Goal: Information Seeking & Learning: Learn about a topic

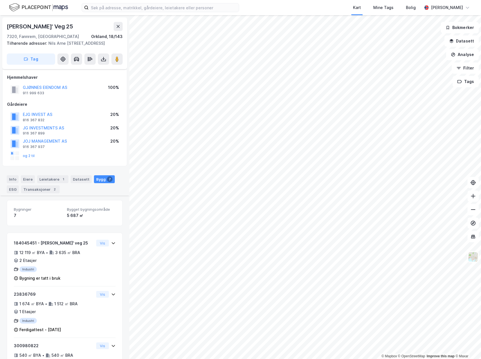
scroll to position [124, 0]
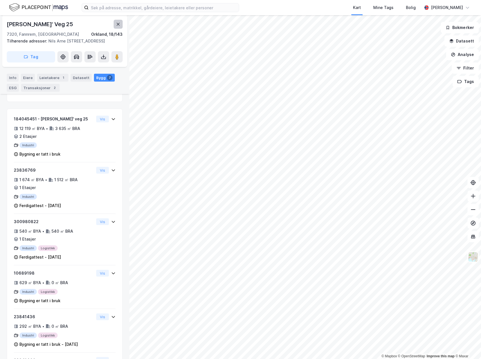
click at [117, 25] on icon at bounding box center [118, 24] width 5 height 5
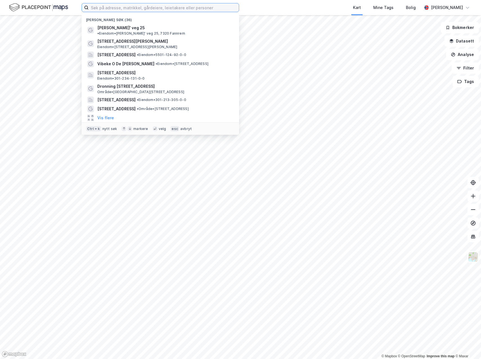
click at [97, 7] on input at bounding box center [164, 7] width 150 height 8
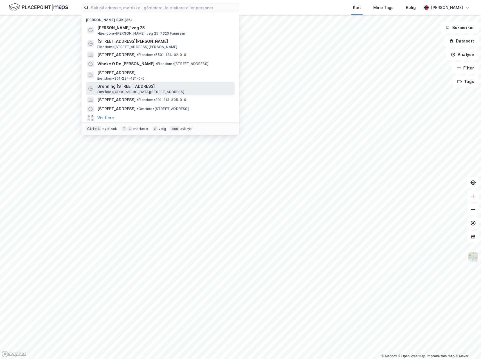
click at [136, 84] on span "Dronning [STREET_ADDRESS]" at bounding box center [164, 86] width 135 height 7
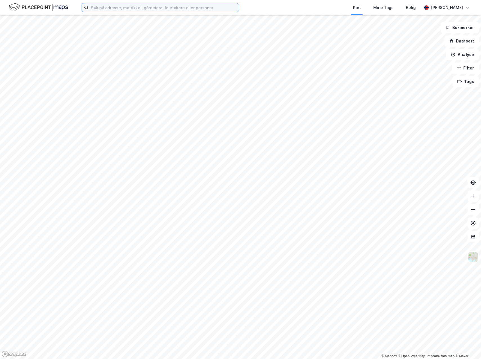
click at [181, 9] on input at bounding box center [164, 7] width 150 height 8
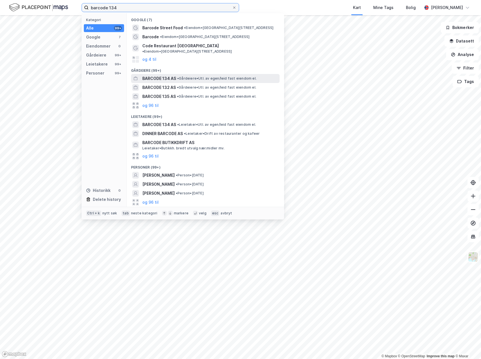
type input "barcode 134"
click at [167, 75] on span "BARCODE 134 AS" at bounding box center [159, 78] width 34 height 7
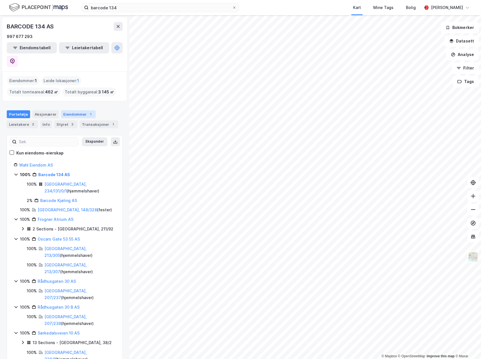
click at [72, 110] on div "Eiendommer 1" at bounding box center [78, 114] width 35 height 8
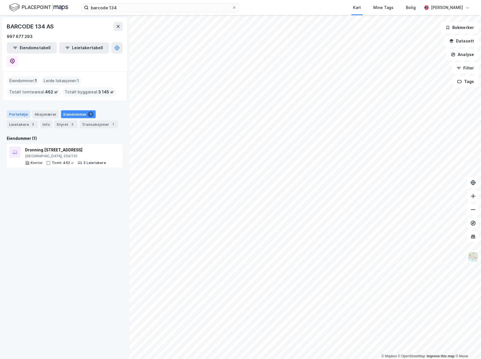
click at [26, 110] on div "Portefølje" at bounding box center [18, 114] width 23 height 8
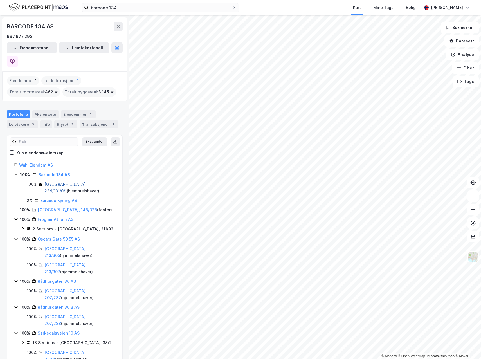
click at [64, 182] on link "[GEOGRAPHIC_DATA], 234/131/0/1" at bounding box center [65, 188] width 42 height 12
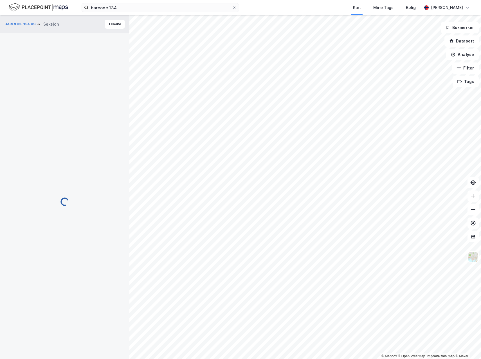
scroll to position [65, 0]
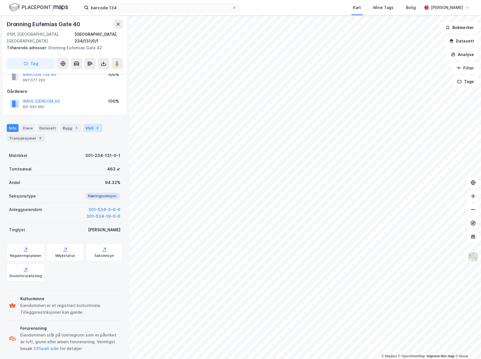
click at [89, 124] on div "ESG 2" at bounding box center [93, 128] width 19 height 8
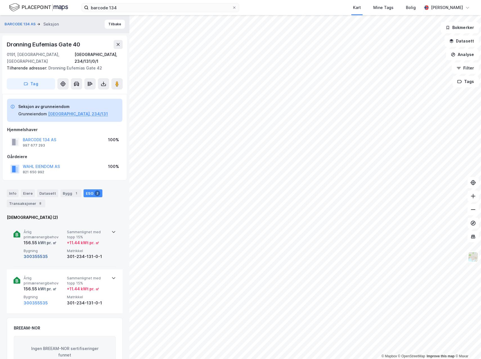
click at [33, 253] on button "300355535" at bounding box center [36, 256] width 24 height 7
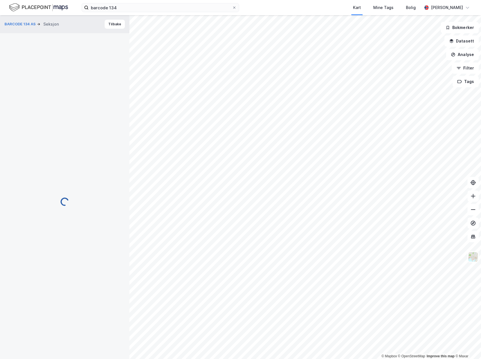
scroll to position [65, 0]
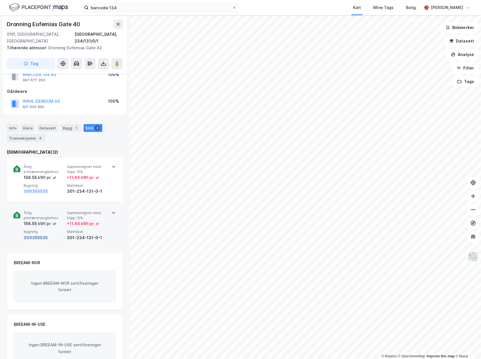
click at [41, 234] on button "300355535" at bounding box center [36, 237] width 24 height 7
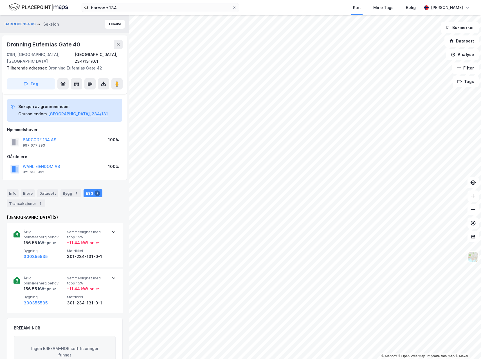
scroll to position [65, 0]
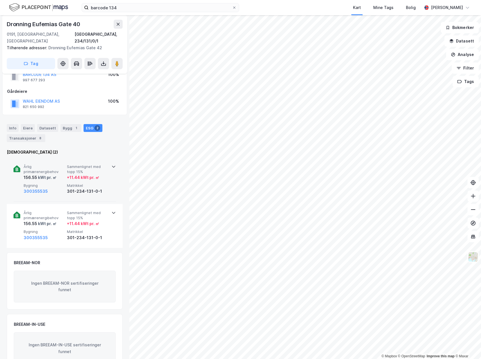
click at [113, 164] on icon at bounding box center [113, 166] width 5 height 5
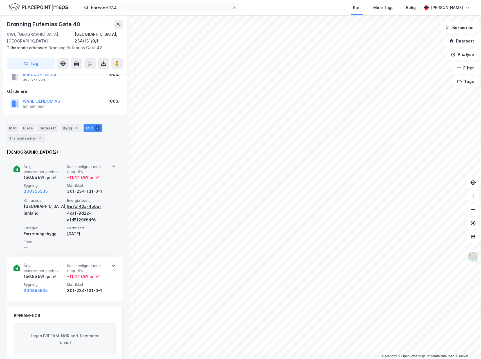
click at [75, 206] on div "9e7c142a-4b0a-4caf-9d22-efd5f29f8df6" at bounding box center [87, 213] width 41 height 20
click at [70, 205] on div "9e7c142a-4b0a-4caf-9d22-efd5f29f8df6" at bounding box center [87, 213] width 41 height 20
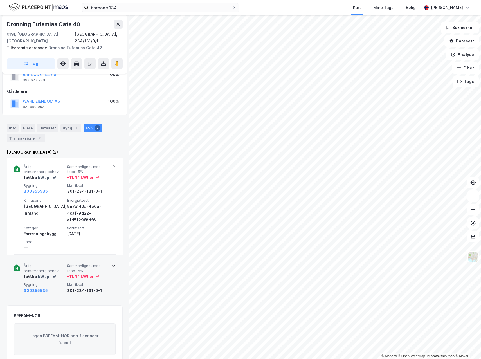
drag, startPoint x: 78, startPoint y: 206, endPoint x: 52, endPoint y: 207, distance: 25.9
click at [52, 207] on div "Klimasone [GEOGRAPHIC_DATA], innland" at bounding box center [44, 210] width 41 height 25
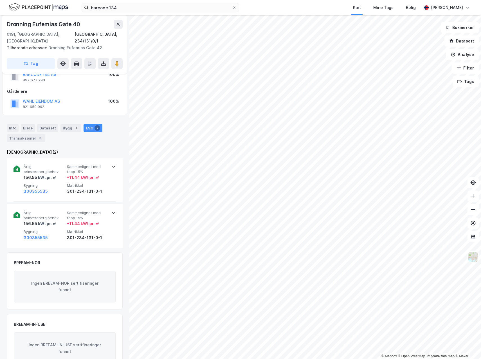
click at [111, 164] on icon at bounding box center [113, 166] width 5 height 5
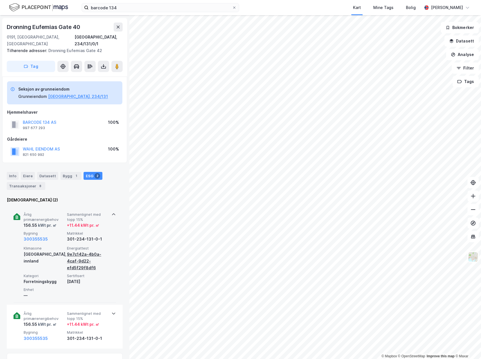
scroll to position [9, 0]
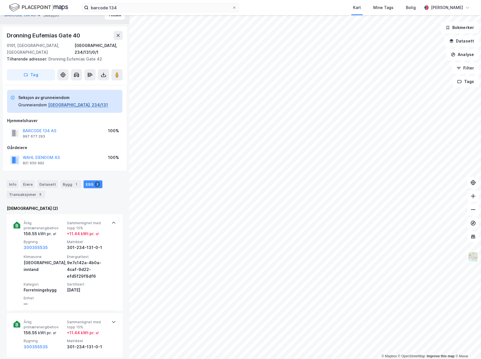
click at [59, 102] on button "[GEOGRAPHIC_DATA], 234/131" at bounding box center [78, 105] width 60 height 7
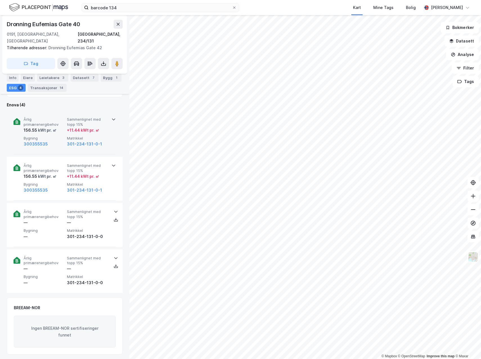
scroll to position [234, 0]
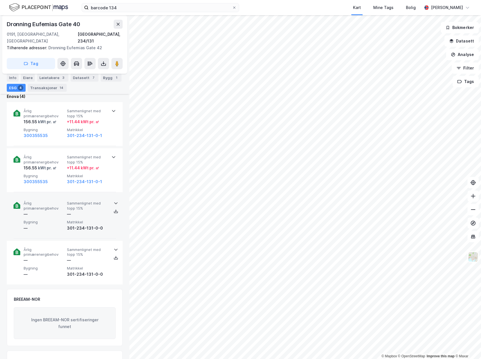
click at [113, 200] on div at bounding box center [113, 208] width 5 height 16
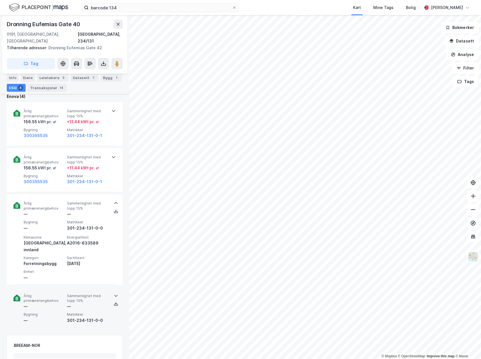
click at [115, 294] on icon at bounding box center [116, 296] width 5 height 5
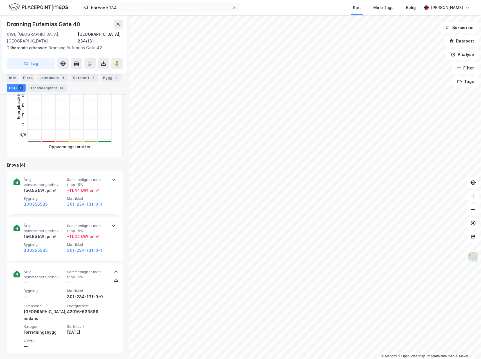
scroll to position [178, 0]
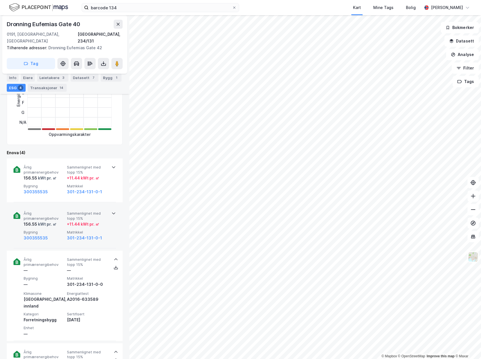
click at [113, 213] on icon at bounding box center [113, 214] width 3 height 2
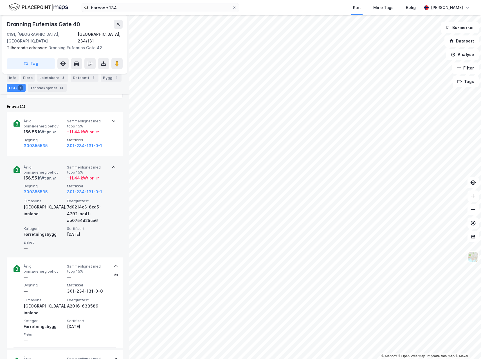
scroll to position [234, 0]
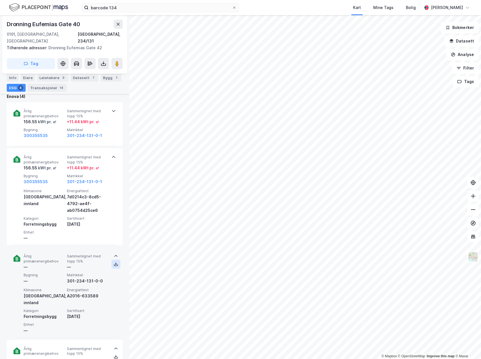
click at [115, 262] on icon at bounding box center [116, 264] width 5 height 5
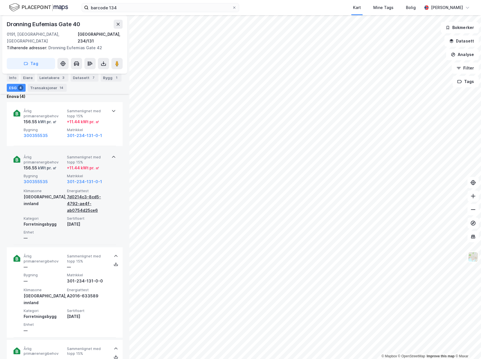
click at [75, 194] on div "7d0214c3-8cd5-4792-ae4f-ab0754d25ce6" at bounding box center [87, 204] width 41 height 20
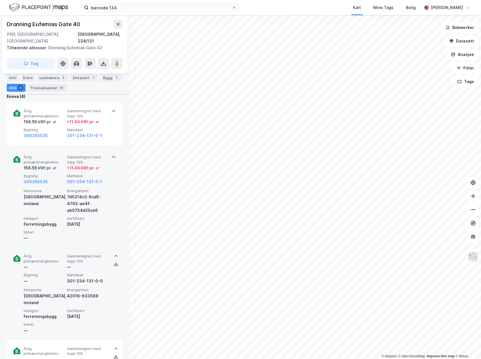
click at [115, 255] on icon at bounding box center [115, 256] width 3 height 2
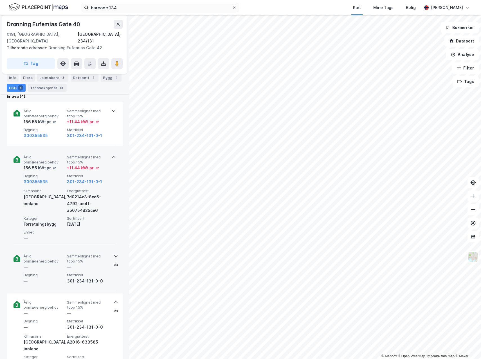
click at [115, 256] on icon at bounding box center [115, 257] width 3 height 2
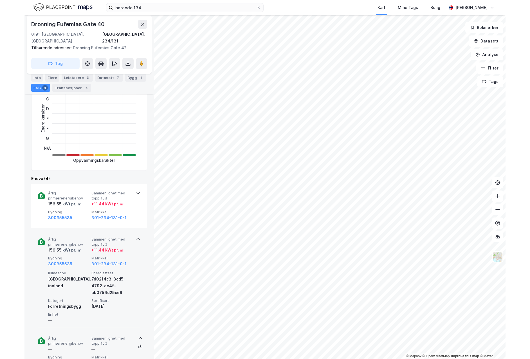
scroll to position [150, 0]
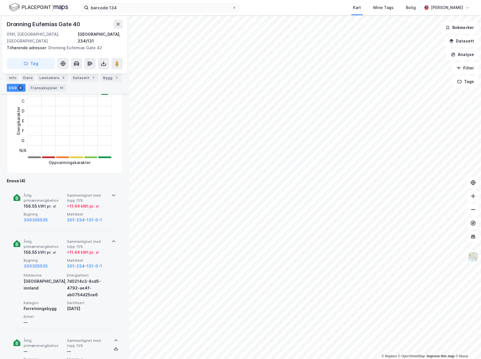
click at [112, 193] on icon at bounding box center [113, 195] width 5 height 5
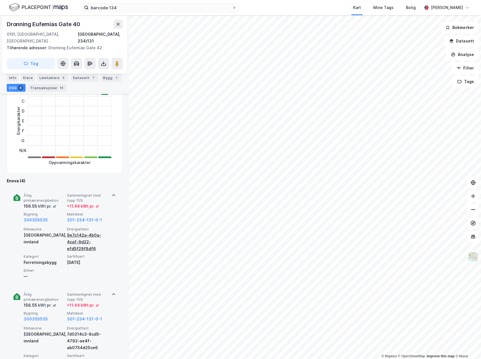
click at [77, 239] on div "9e7c142a-4b0a-4caf-9d22-efd5f29f8df6" at bounding box center [87, 242] width 41 height 20
click at [70, 236] on div "9e7c142a-4b0a-4caf-9d22-efd5f29f8df6" at bounding box center [87, 242] width 41 height 20
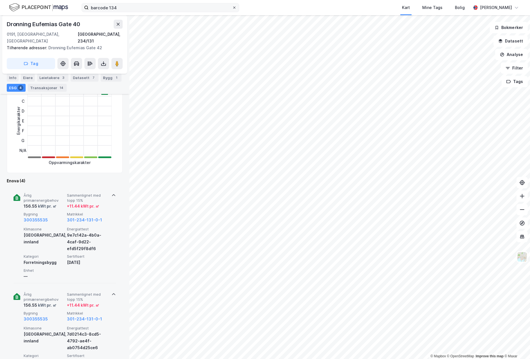
click at [234, 8] on icon at bounding box center [234, 7] width 3 height 3
click at [232, 8] on input "barcode 134" at bounding box center [161, 7] width 144 height 8
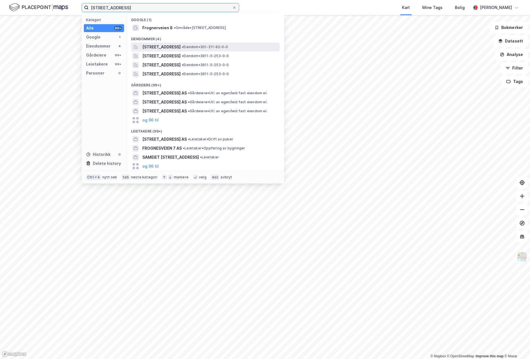
type input "[STREET_ADDRESS]"
click at [173, 45] on span "[STREET_ADDRESS]" at bounding box center [161, 47] width 38 height 7
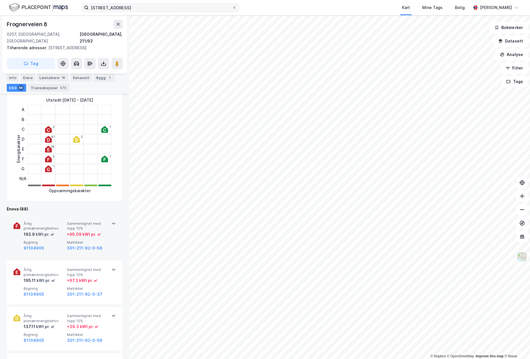
scroll to position [141, 0]
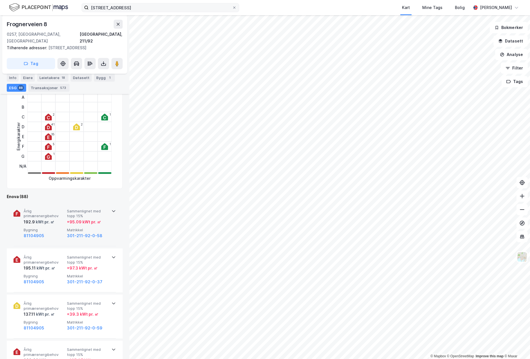
click at [113, 209] on icon at bounding box center [113, 211] width 5 height 5
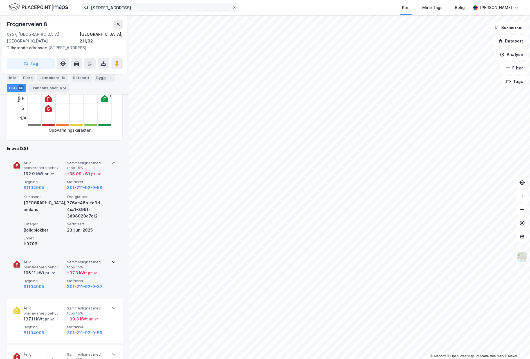
scroll to position [197, 0]
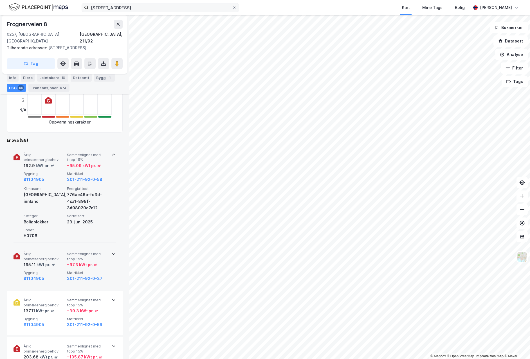
click at [111, 252] on icon at bounding box center [113, 254] width 5 height 5
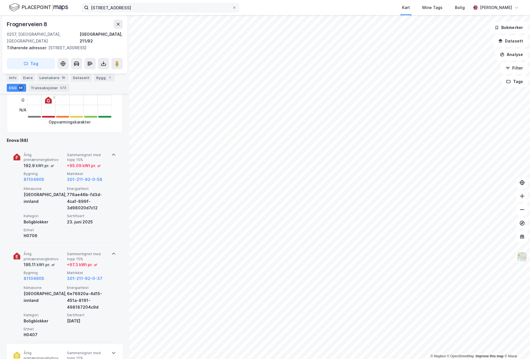
click at [111, 252] on icon at bounding box center [113, 254] width 5 height 5
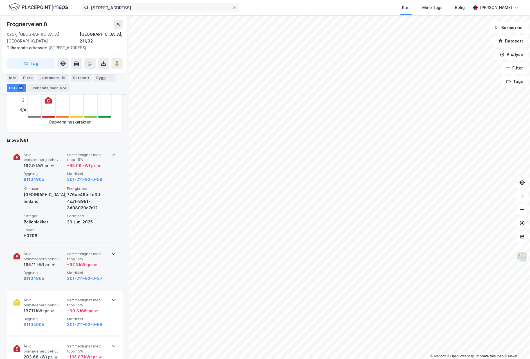
click at [111, 153] on icon at bounding box center [113, 155] width 5 height 5
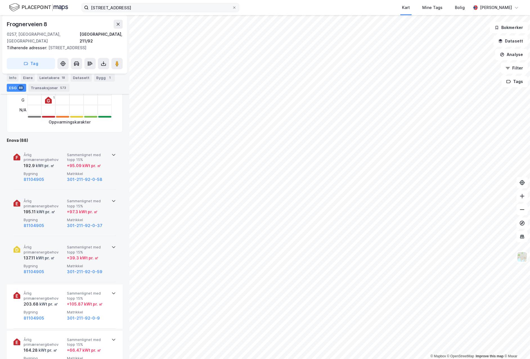
click at [112, 245] on icon at bounding box center [113, 247] width 5 height 5
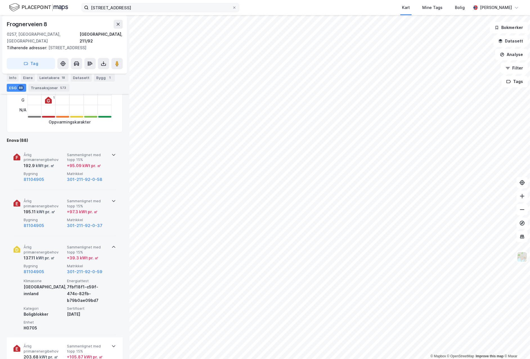
click at [112, 246] on icon at bounding box center [113, 247] width 3 height 2
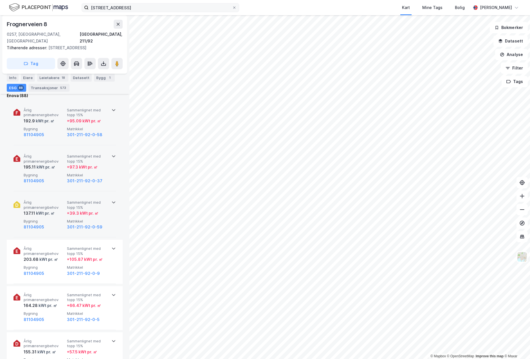
scroll to position [253, 0]
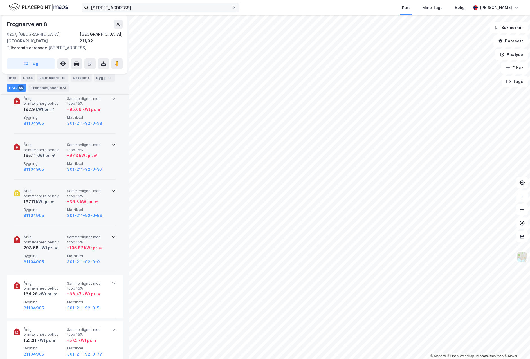
click at [112, 234] on div "Årlig primærenergibehov 203.68 kWt pr. ㎡ Sammenlignet med topp 15% + 105.87 kWt…" at bounding box center [65, 250] width 102 height 44
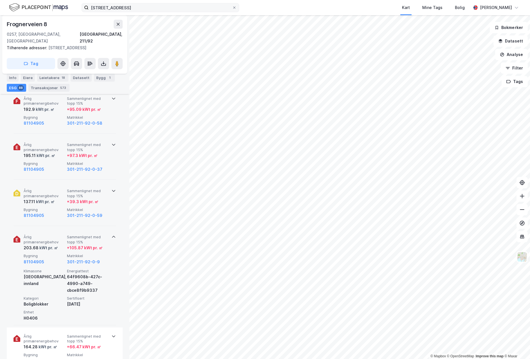
click at [112, 234] on div "Årlig primærenergibehov 203.68 kWt pr. ㎡ Sammenlignet med topp 15% + 105.87 kWt…" at bounding box center [65, 276] width 102 height 97
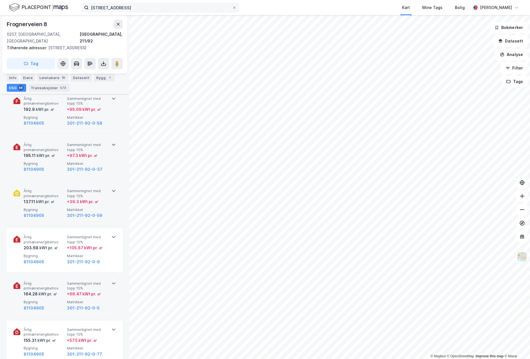
click at [111, 281] on icon at bounding box center [113, 283] width 5 height 5
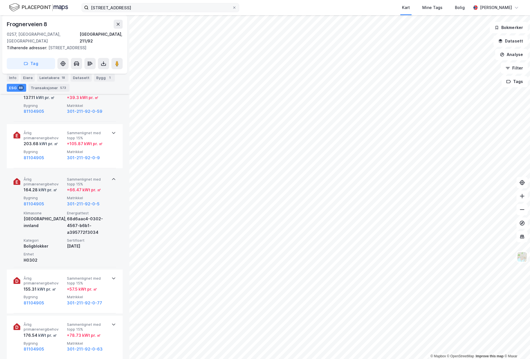
scroll to position [366, 0]
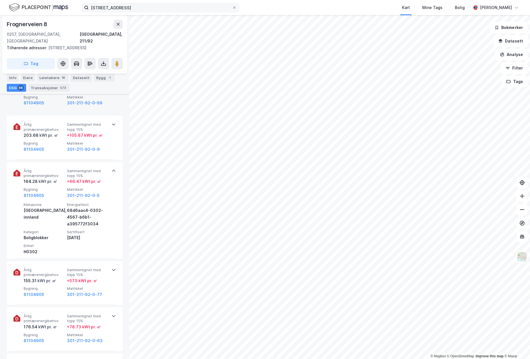
click at [111, 169] on icon at bounding box center [113, 171] width 5 height 5
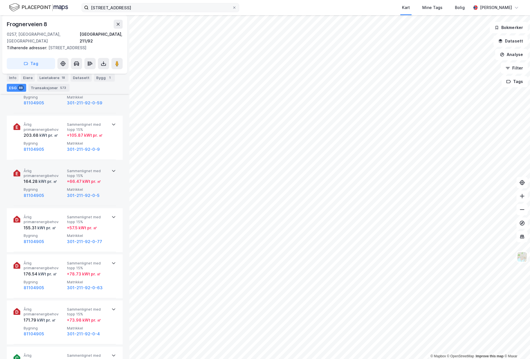
click at [109, 169] on div "Årlig primærenergibehov 164.28 kWt pr. ㎡ Sammenlignet med topp 15% + 66.47 kWt …" at bounding box center [65, 184] width 102 height 44
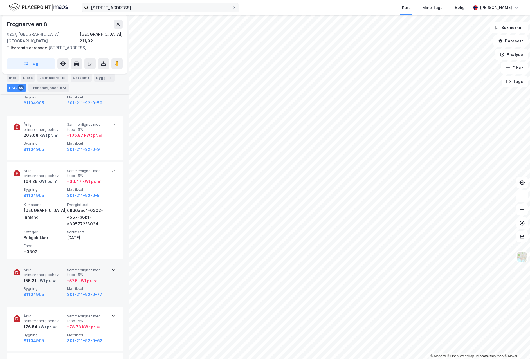
click at [107, 265] on div "Årlig primærenergibehov 155.31 kWt pr. ㎡ Sammenlignet med topp 15% + 57.5 kWt p…" at bounding box center [65, 283] width 102 height 44
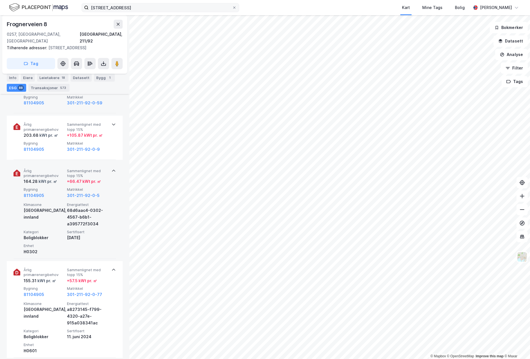
click at [113, 162] on div "Årlig primærenergibehov 164.28 kWt pr. ㎡ Sammenlignet med topp 15% + 66.47 kWt …" at bounding box center [65, 210] width 102 height 97
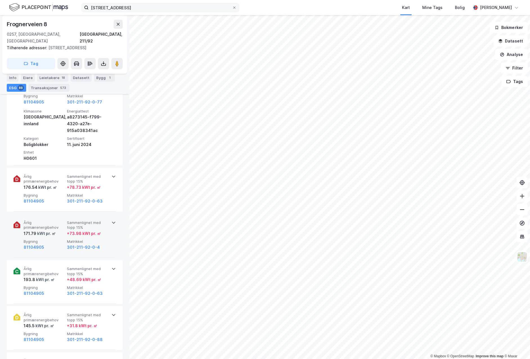
scroll to position [507, 0]
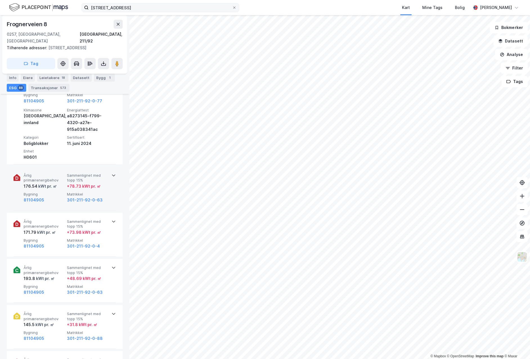
click at [111, 173] on icon at bounding box center [113, 175] width 5 height 5
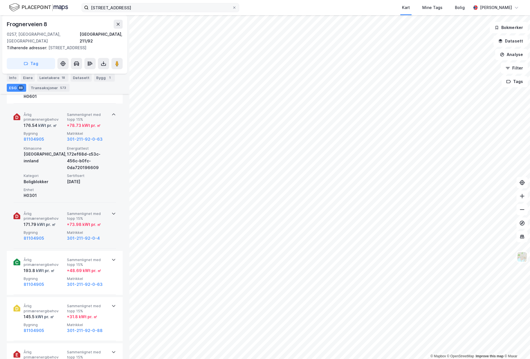
scroll to position [591, 0]
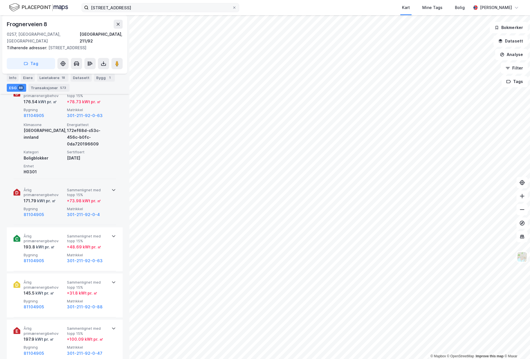
click at [111, 188] on icon at bounding box center [113, 190] width 5 height 5
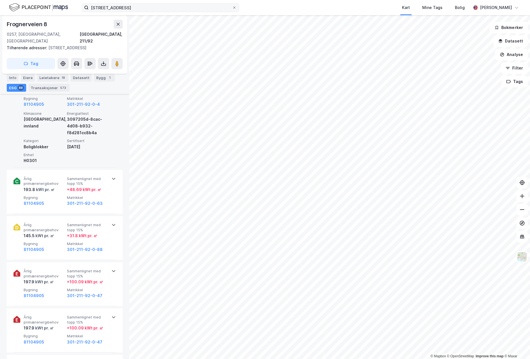
scroll to position [704, 0]
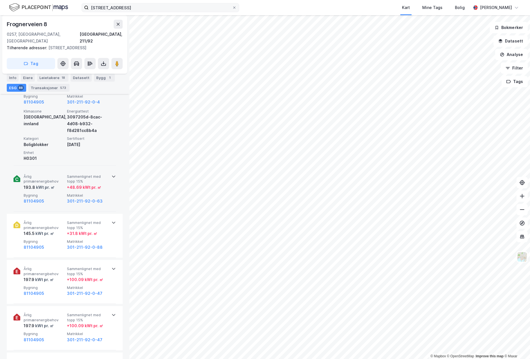
click at [109, 172] on div "Årlig primærenergibehov 193.8 kWt pr. ㎡ Sammenlignet med topp 15% + 48.69 kWt p…" at bounding box center [65, 190] width 102 height 44
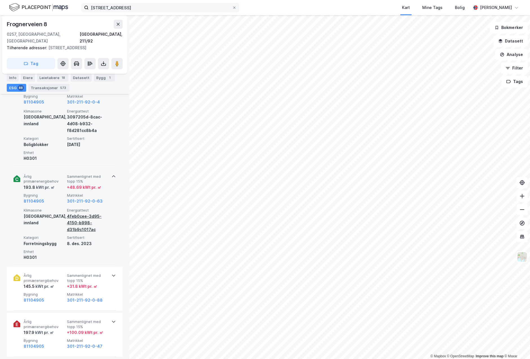
click at [74, 215] on div "4feb0cee-3d95-4150-b998-d31b9c1017ac" at bounding box center [87, 223] width 41 height 20
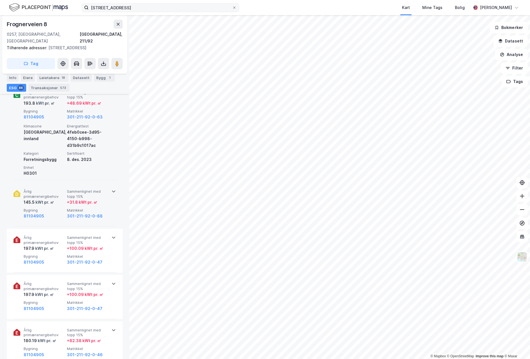
scroll to position [788, 0]
click at [112, 190] on icon at bounding box center [113, 191] width 3 height 2
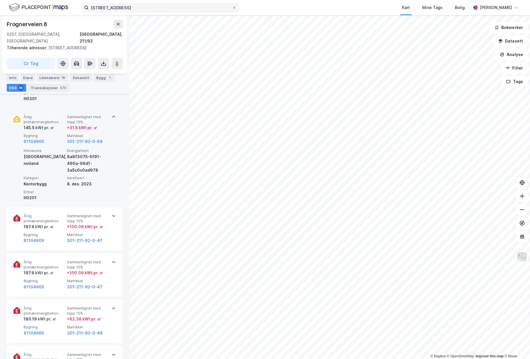
scroll to position [872, 0]
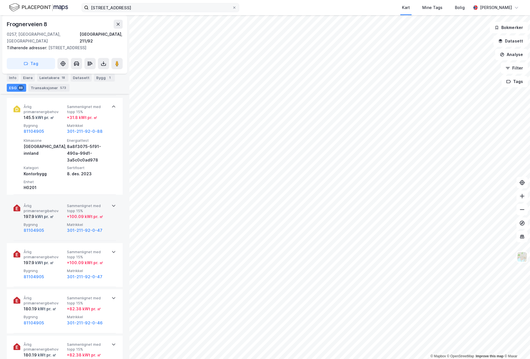
click at [111, 203] on icon at bounding box center [113, 205] width 5 height 5
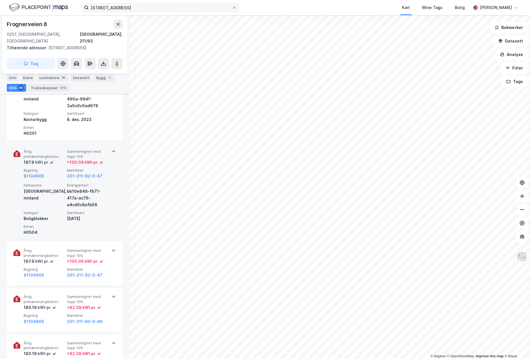
scroll to position [957, 0]
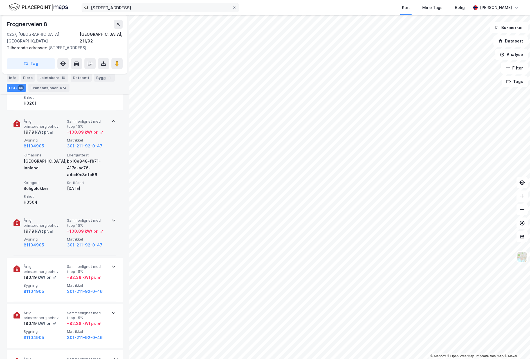
click at [111, 218] on icon at bounding box center [113, 220] width 5 height 5
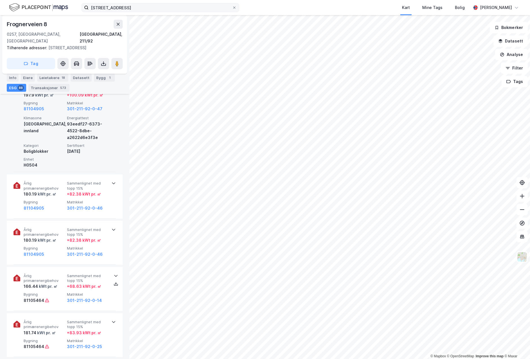
scroll to position [1098, 0]
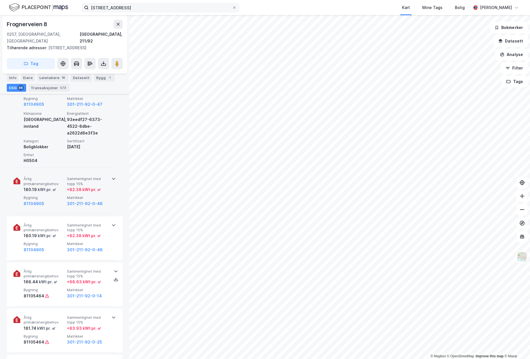
click at [114, 176] on div "Årlig primærenergibehov 180.19 kWt pr. ㎡ Sammenlignet med topp 15% + 82.38 kWt …" at bounding box center [65, 192] width 116 height 44
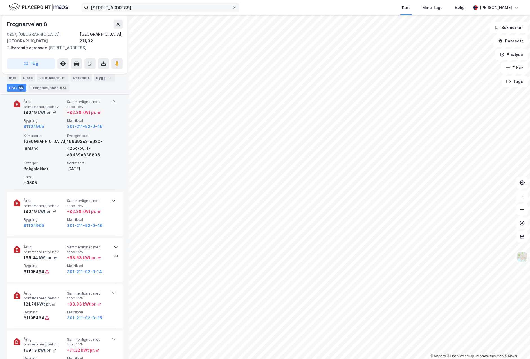
scroll to position [1182, 0]
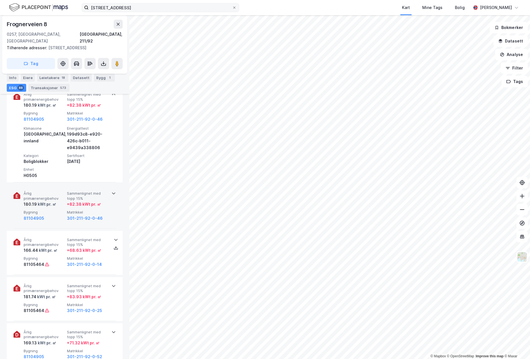
click at [113, 198] on div "Årlig primærenergibehov 180.19 kWt pr. ㎡ Sammenlignet med topp 15% + 82.38 kWt …" at bounding box center [65, 207] width 102 height 44
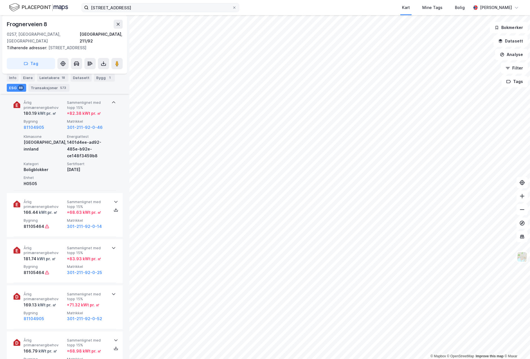
scroll to position [1295, 0]
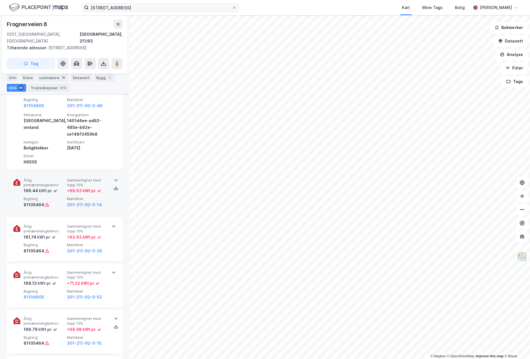
click at [111, 192] on div "Årlig primærenergibehov 166.44 kWt pr. ㎡ Sammenlignet med topp 15% + 68.63 kWt …" at bounding box center [65, 193] width 102 height 44
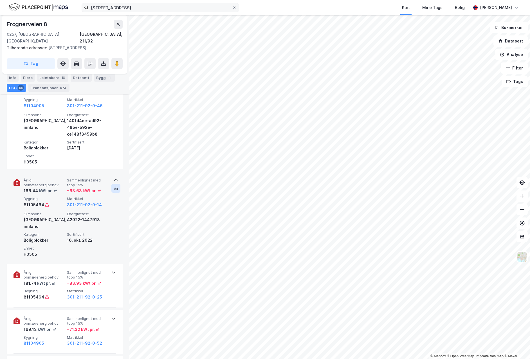
click at [114, 186] on icon at bounding box center [116, 188] width 5 height 5
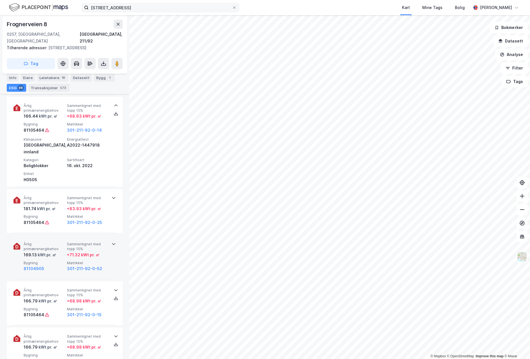
scroll to position [1379, 0]
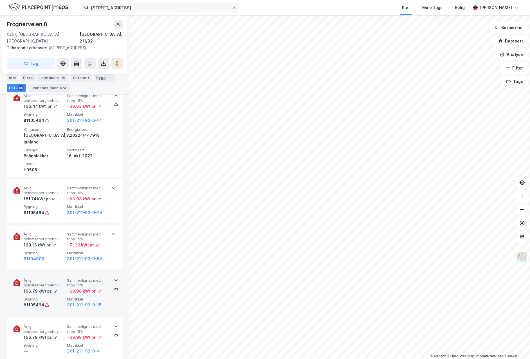
click at [114, 278] on icon at bounding box center [116, 280] width 5 height 5
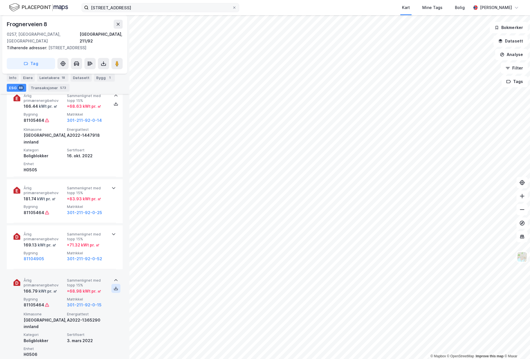
click at [115, 284] on button at bounding box center [115, 288] width 9 height 9
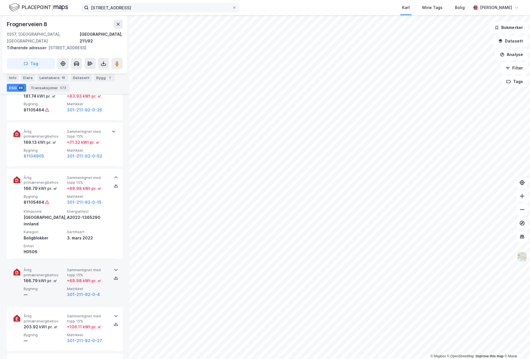
scroll to position [1492, 0]
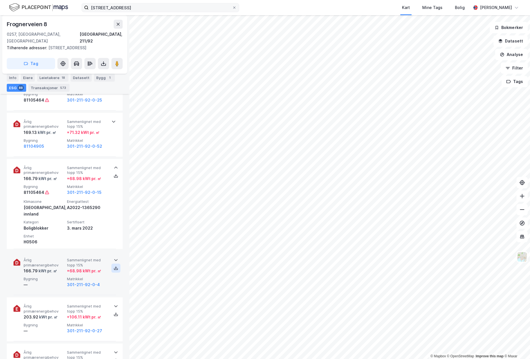
click at [114, 266] on icon at bounding box center [116, 268] width 5 height 5
click at [114, 258] on icon at bounding box center [116, 260] width 5 height 5
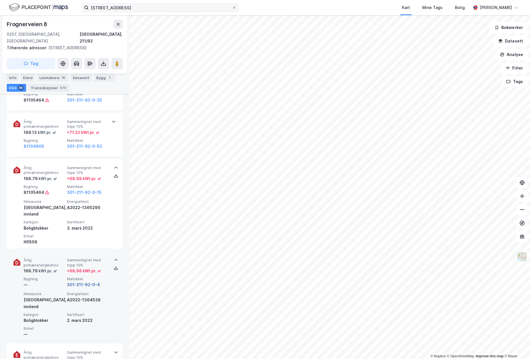
click at [86, 281] on button "301-211-92-0-4" at bounding box center [83, 284] width 33 height 7
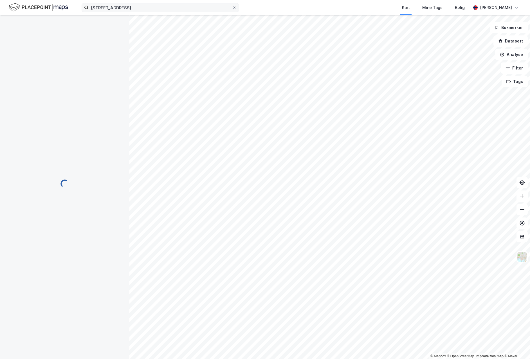
scroll to position [315, 0]
